Goal: Transaction & Acquisition: Purchase product/service

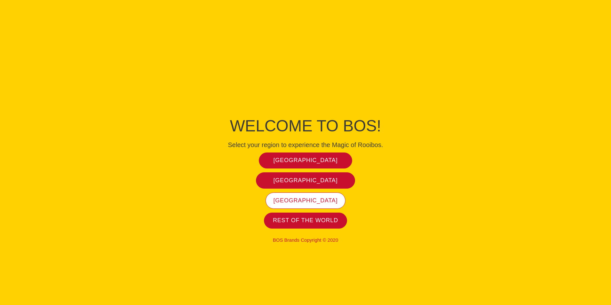
click at [303, 204] on link "[GEOGRAPHIC_DATA]" at bounding box center [305, 200] width 80 height 16
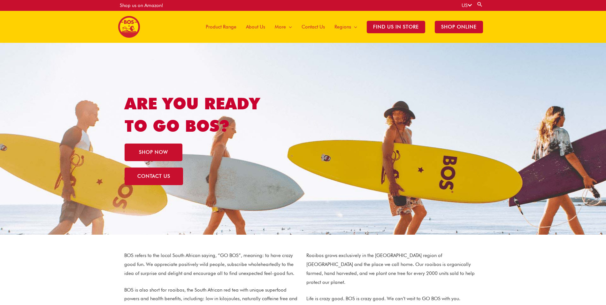
click at [225, 28] on span "Product Range" at bounding box center [221, 26] width 31 height 19
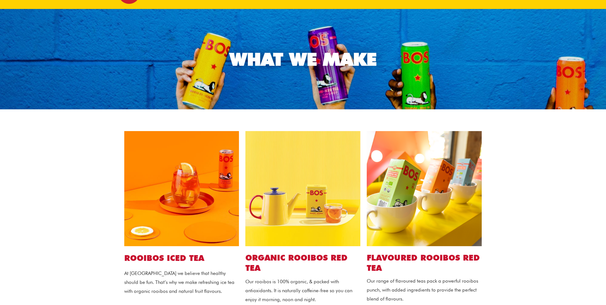
scroll to position [128, 0]
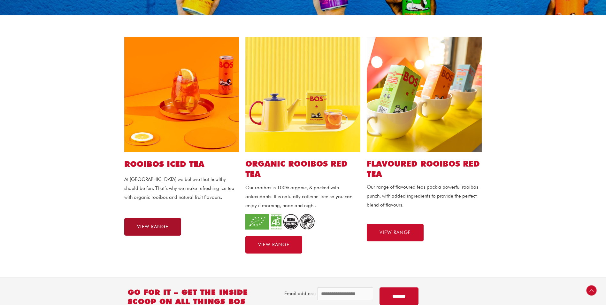
click at [157, 229] on span "VIEW RANGE" at bounding box center [152, 226] width 31 height 5
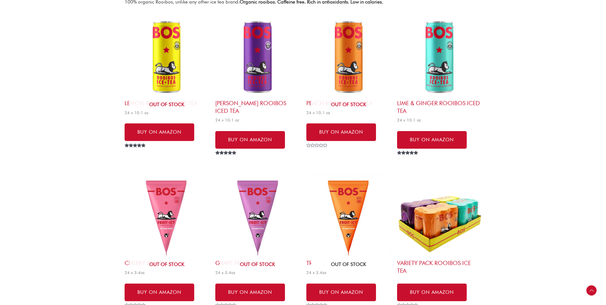
scroll to position [224, 0]
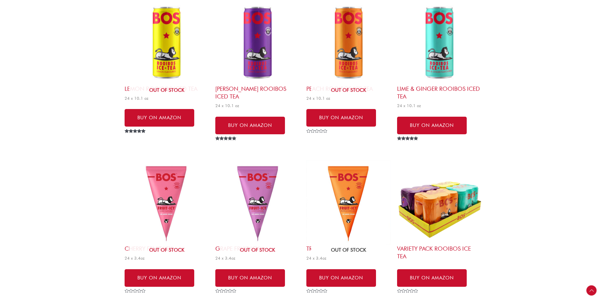
click at [353, 181] on img at bounding box center [348, 202] width 84 height 84
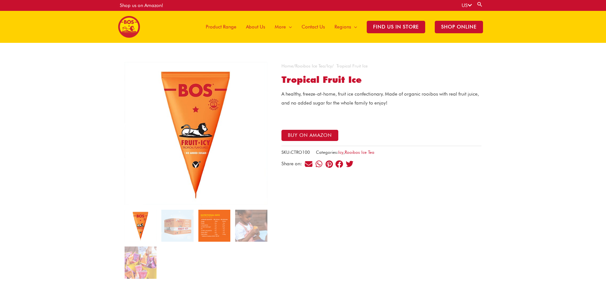
click at [218, 222] on img at bounding box center [214, 226] width 32 height 32
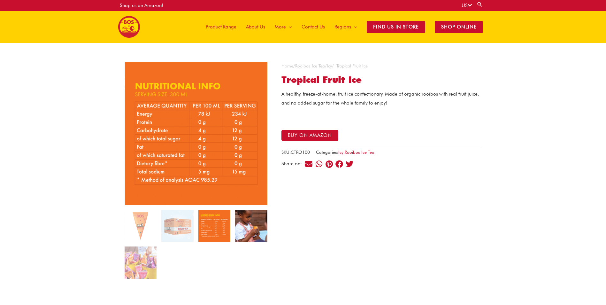
click at [250, 221] on img at bounding box center [251, 226] width 32 height 32
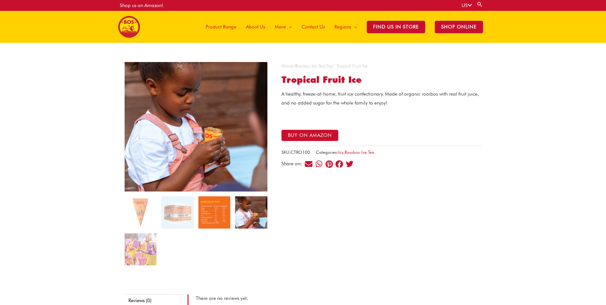
click at [211, 216] on img at bounding box center [214, 212] width 32 height 32
